Goal: Transaction & Acquisition: Purchase product/service

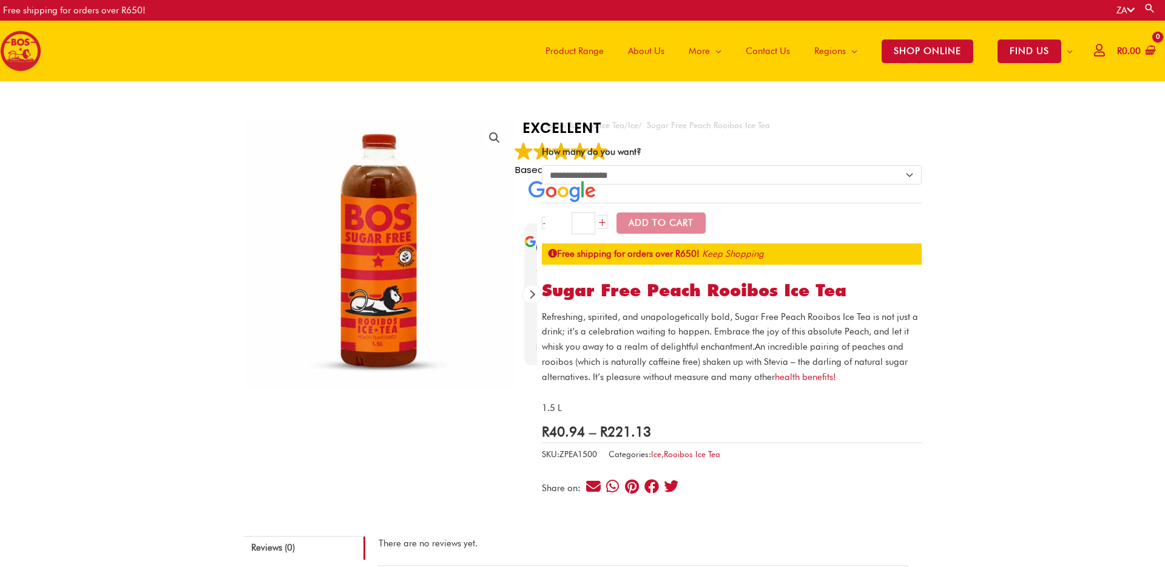
click at [567, 50] on span "Product Range" at bounding box center [575, 51] width 58 height 36
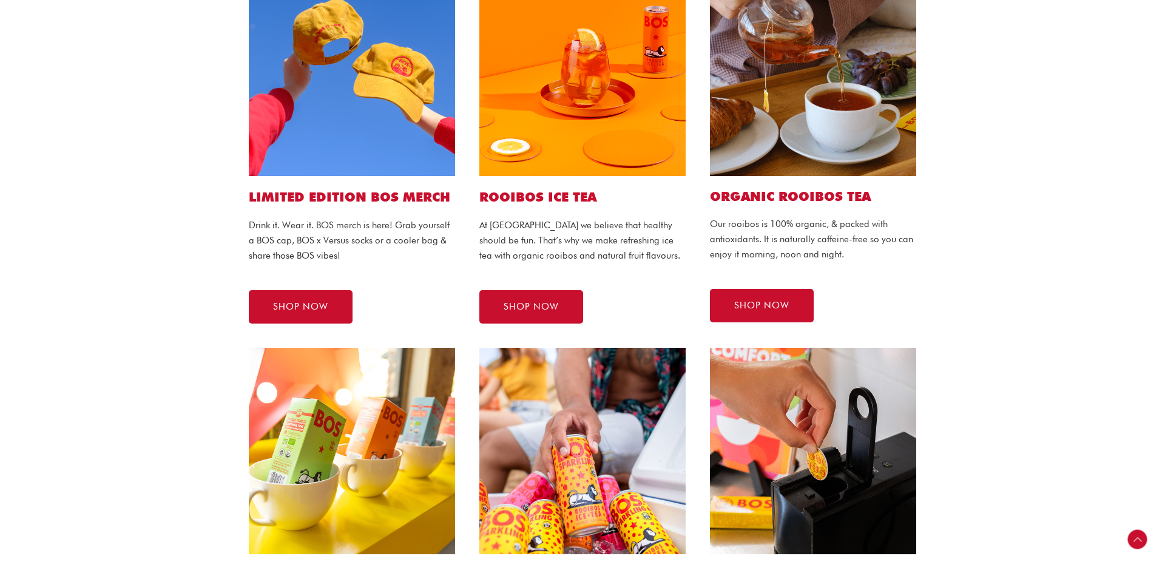
scroll to position [267, 0]
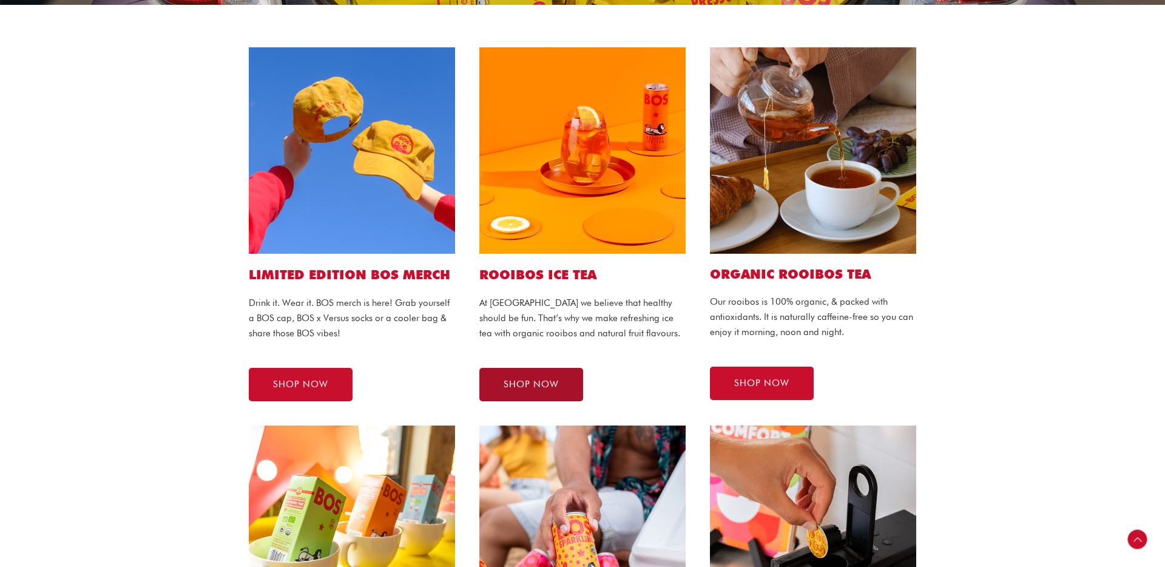
click at [533, 385] on span "SHOP NOW" at bounding box center [531, 384] width 55 height 9
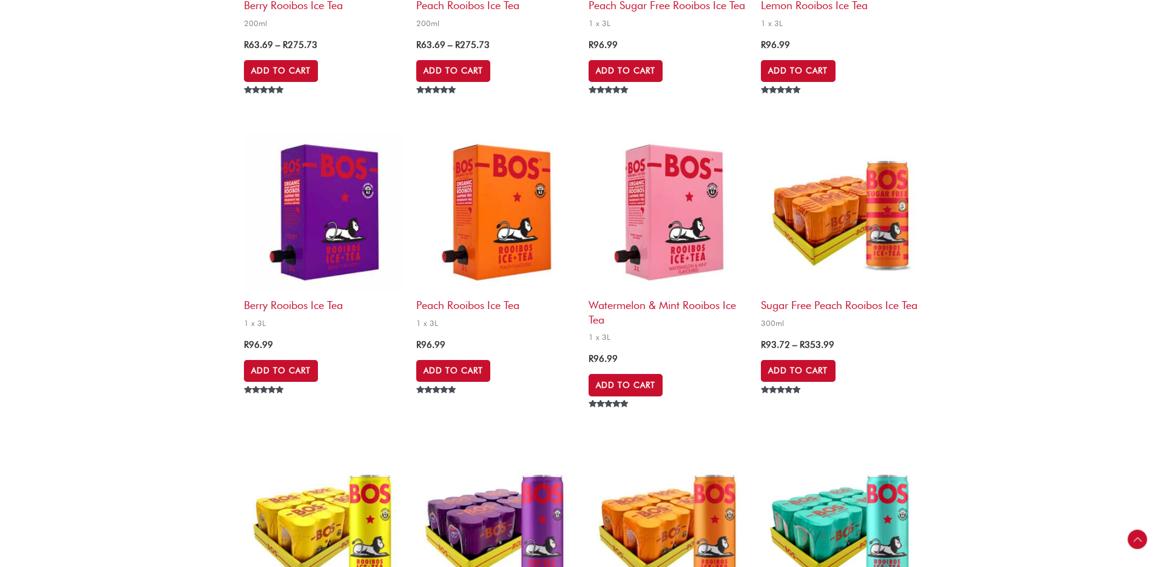
scroll to position [1074, 0]
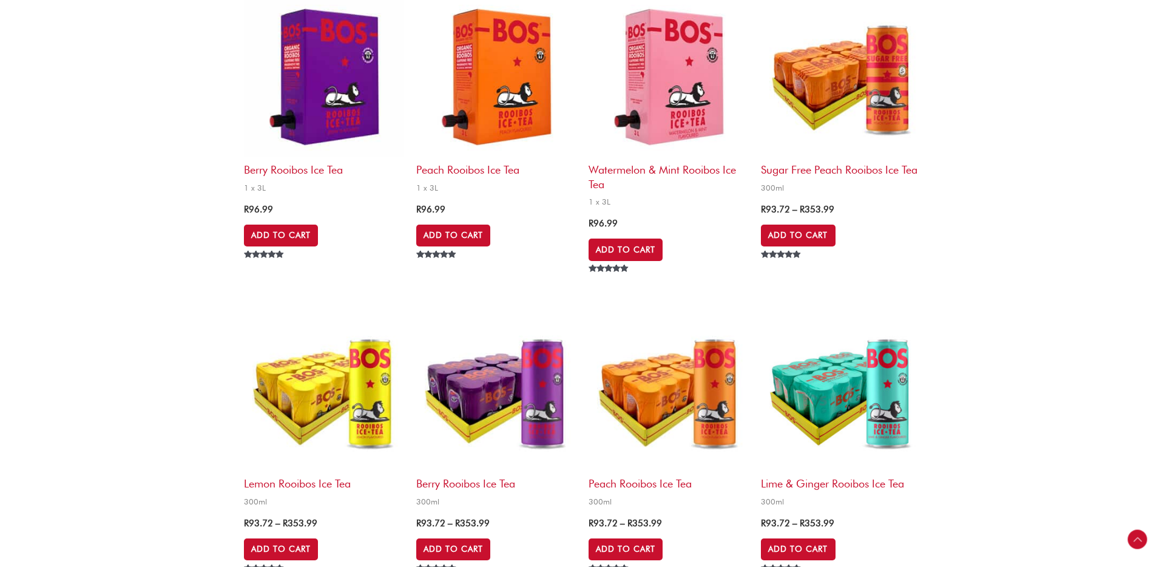
click at [375, 396] on img at bounding box center [324, 390] width 160 height 160
click at [640, 390] on img at bounding box center [669, 390] width 160 height 160
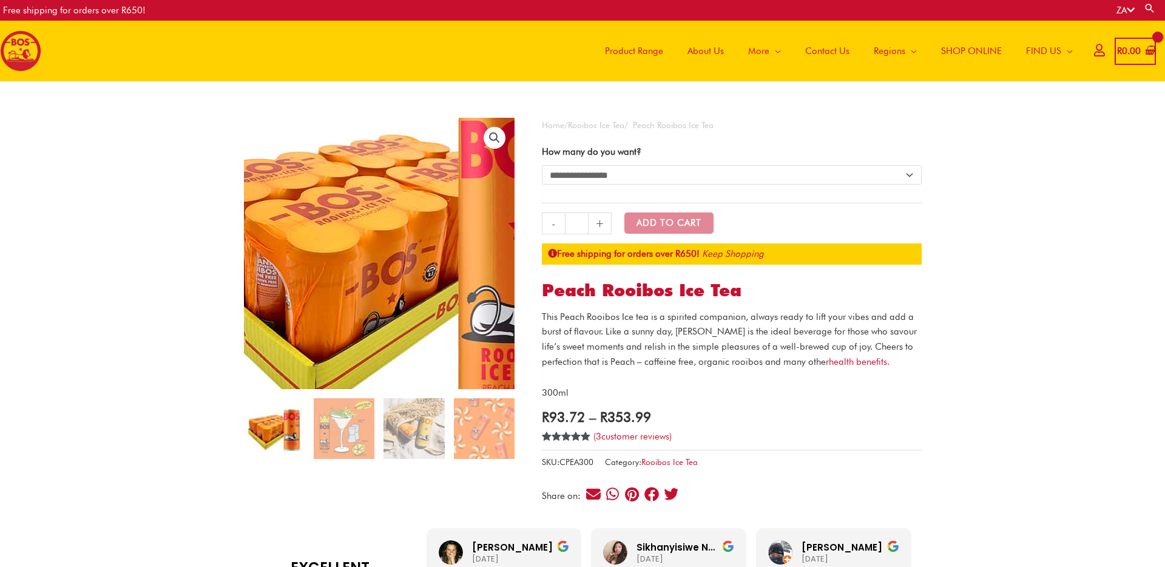
click at [375, 262] on img at bounding box center [383, 247] width 486 height 486
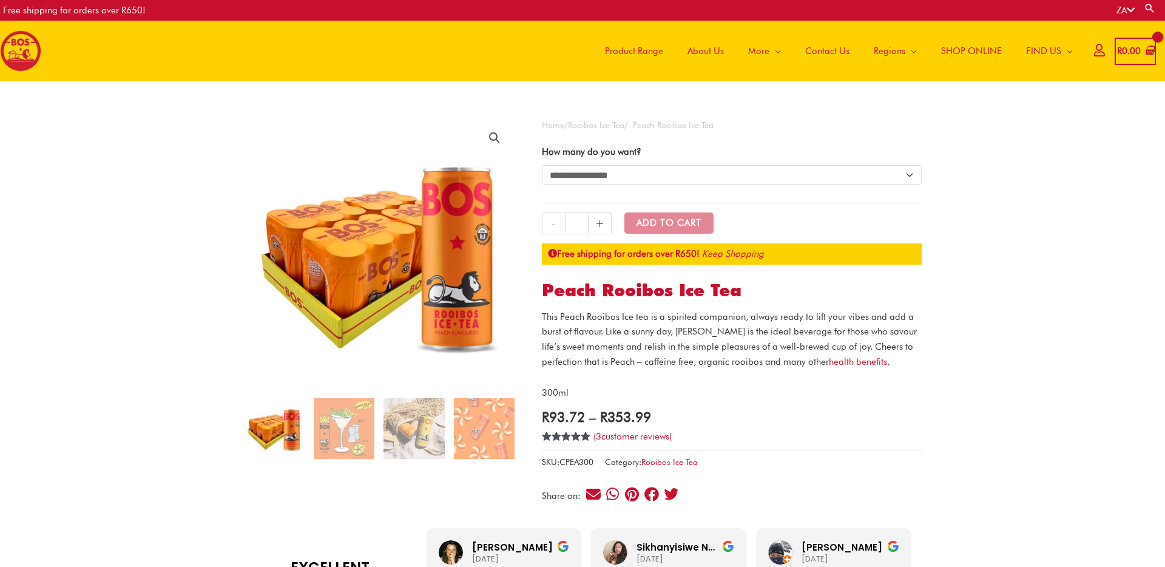
click at [493, 138] on link "🔍" at bounding box center [495, 138] width 22 height 22
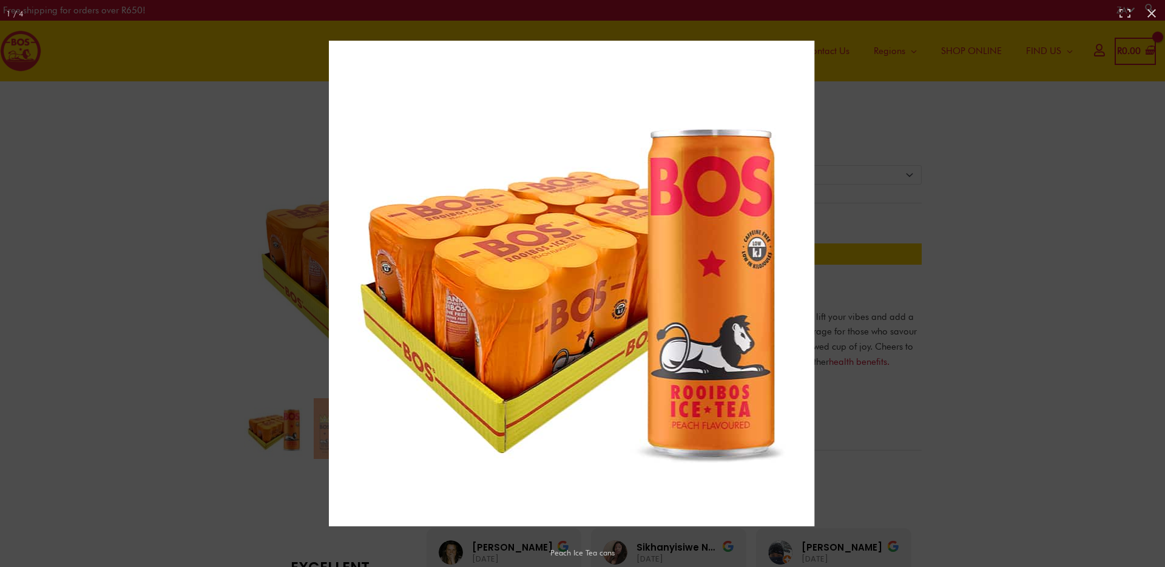
click at [494, 265] on img "Full screen image" at bounding box center [572, 284] width 486 height 486
